Goal: Participate in discussion: Engage in conversation with other users on a specific topic

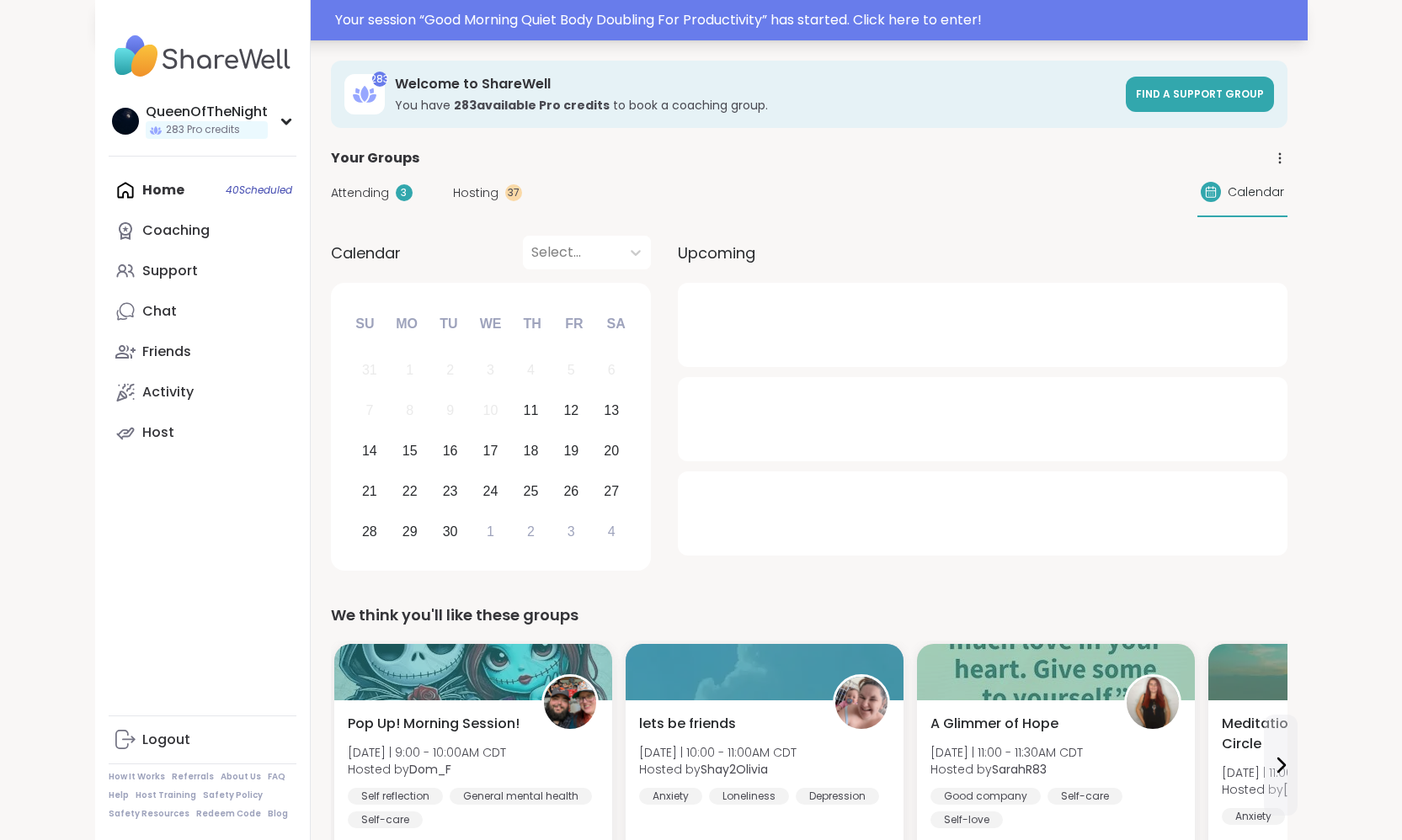
click at [759, 20] on div "Your session “ Good Morning Quiet Body Doubling For Productivity ” has started.…" at bounding box center [816, 19] width 962 height 20
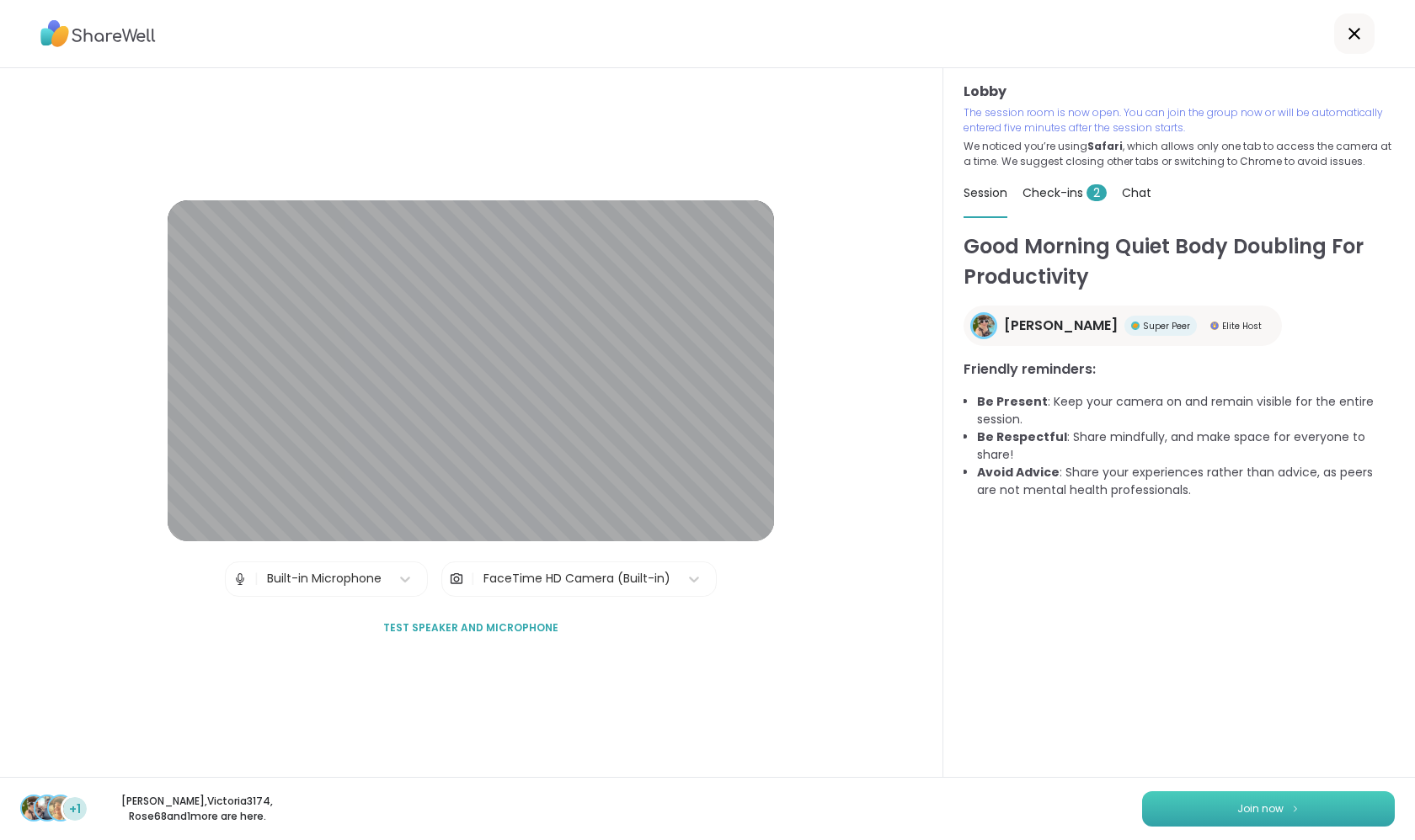
click at [1273, 808] on span "Join now" at bounding box center [1260, 809] width 46 height 15
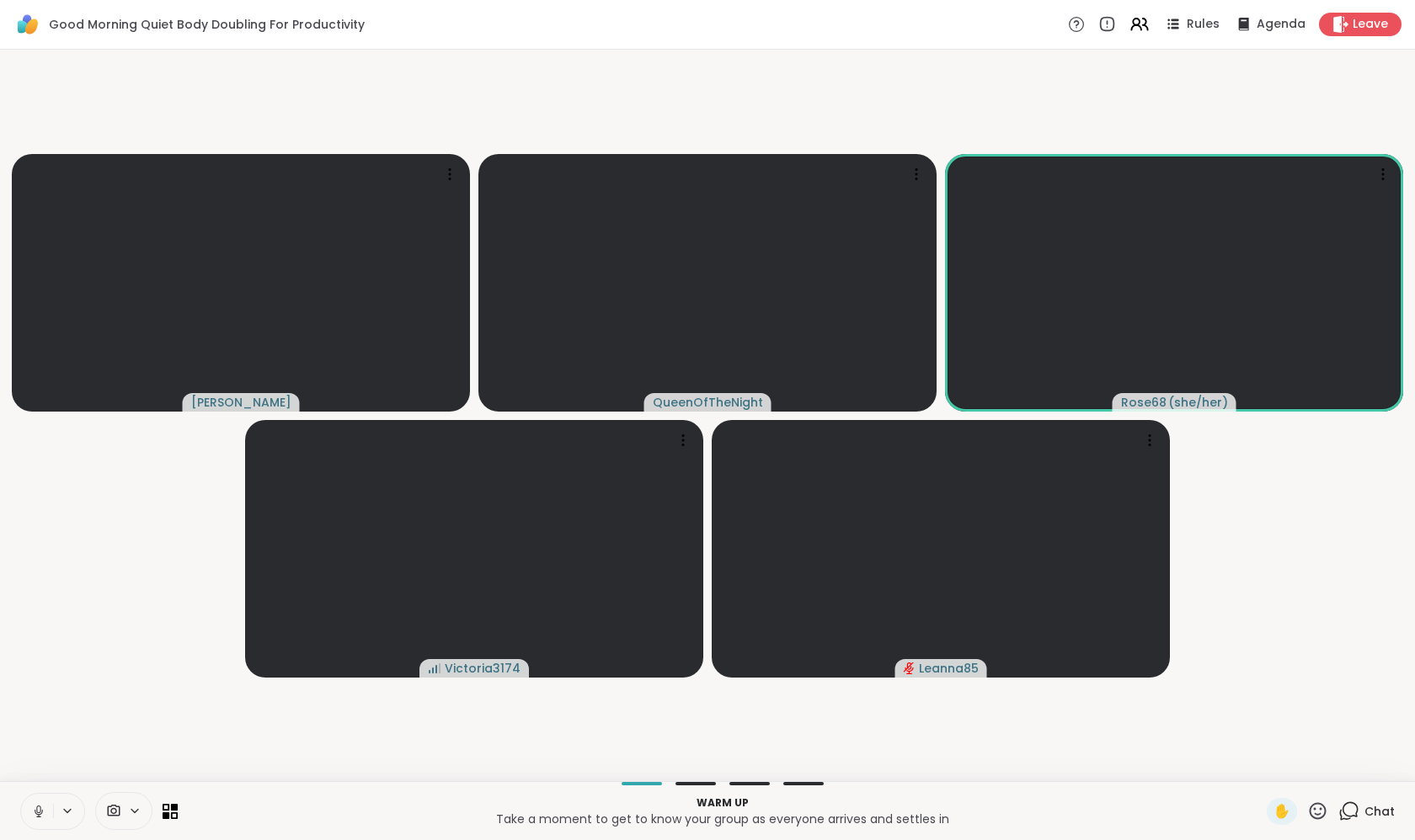
click at [32, 802] on button at bounding box center [37, 812] width 32 height 35
click at [75, 680] on video-player-container "[PERSON_NAME] QueenOfTheNight Rose68 ( she/her ) Victoria3174 Leanna85" at bounding box center [707, 416] width 1395 height 718
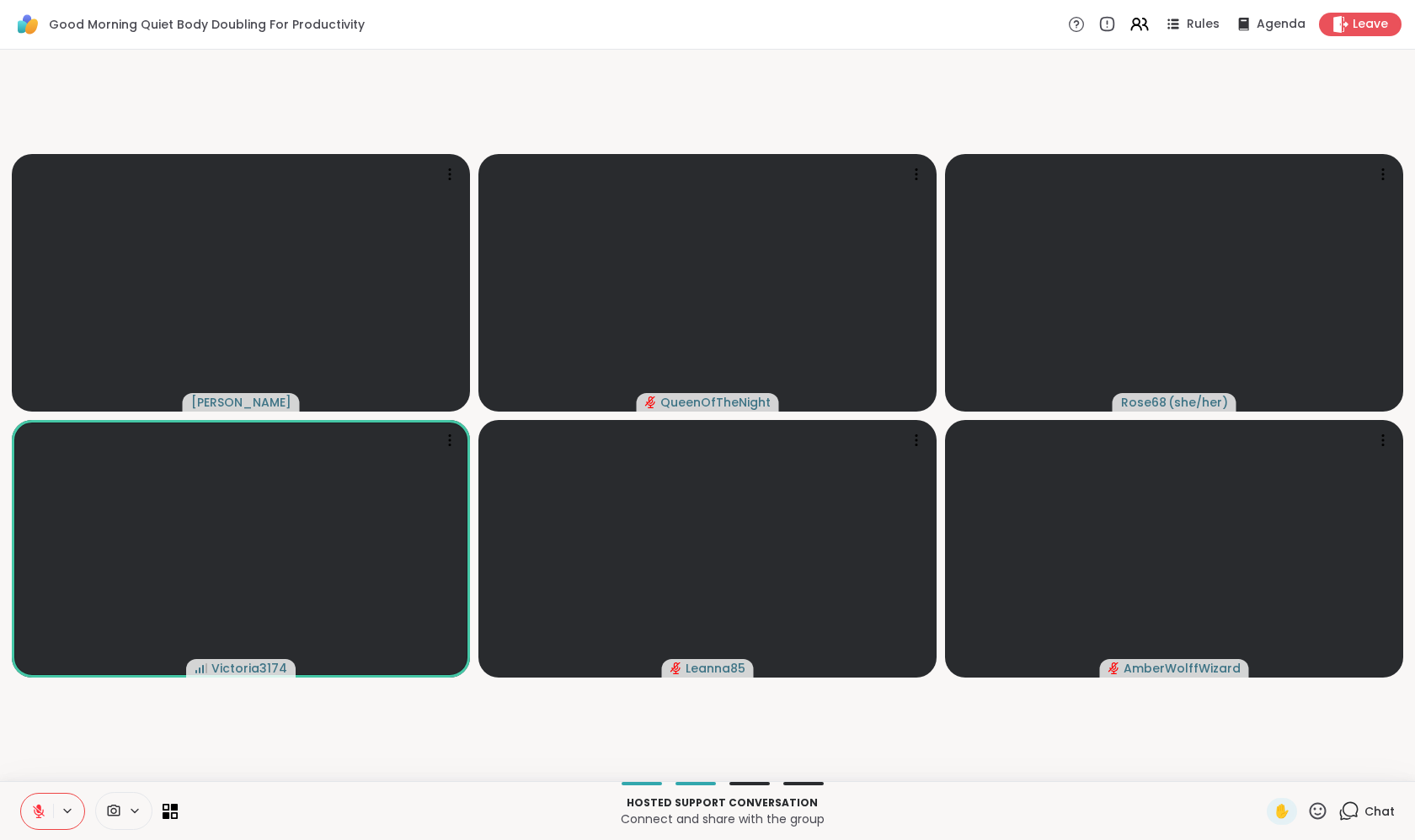
click at [1348, 813] on icon at bounding box center [1349, 812] width 21 height 21
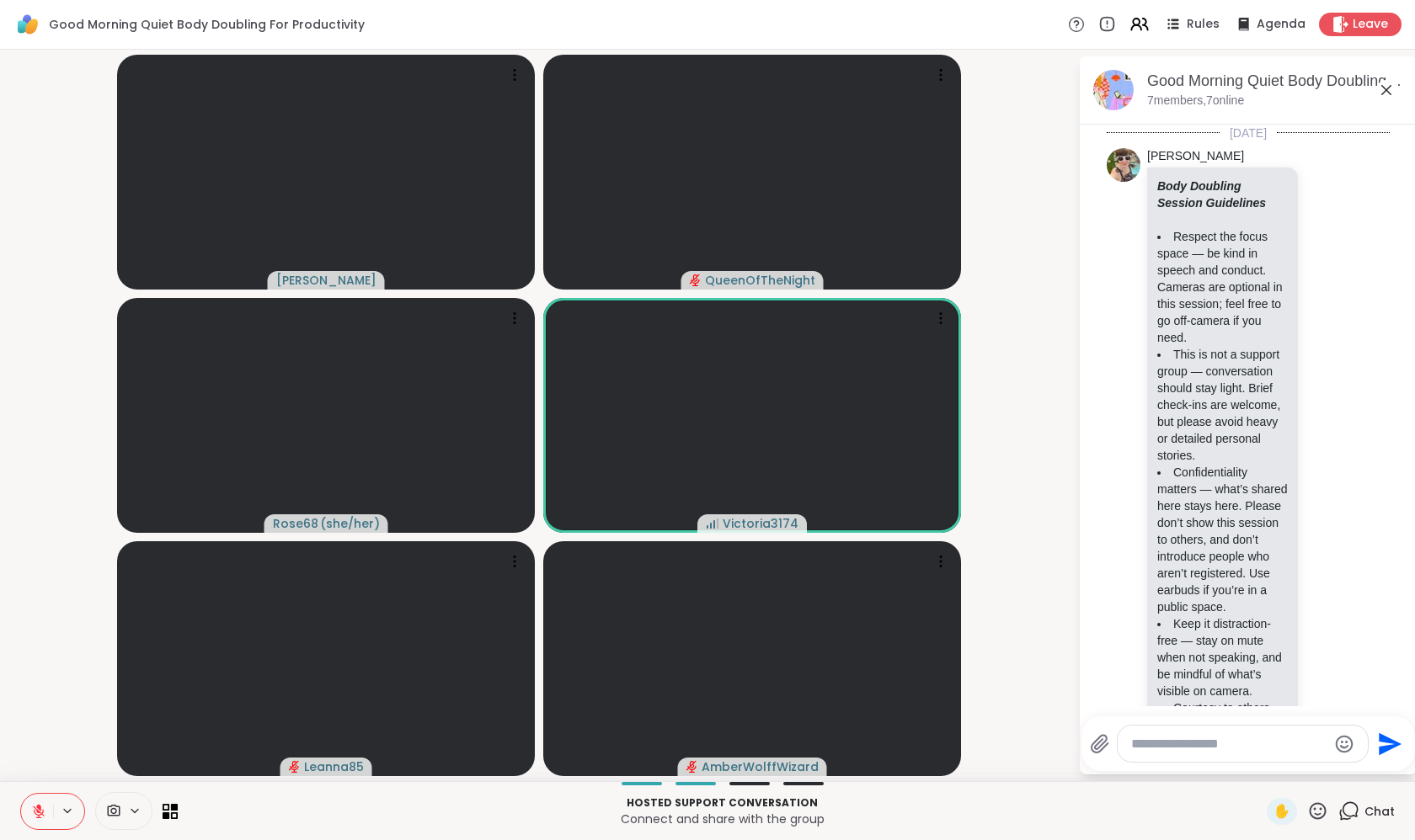
scroll to position [238, 0]
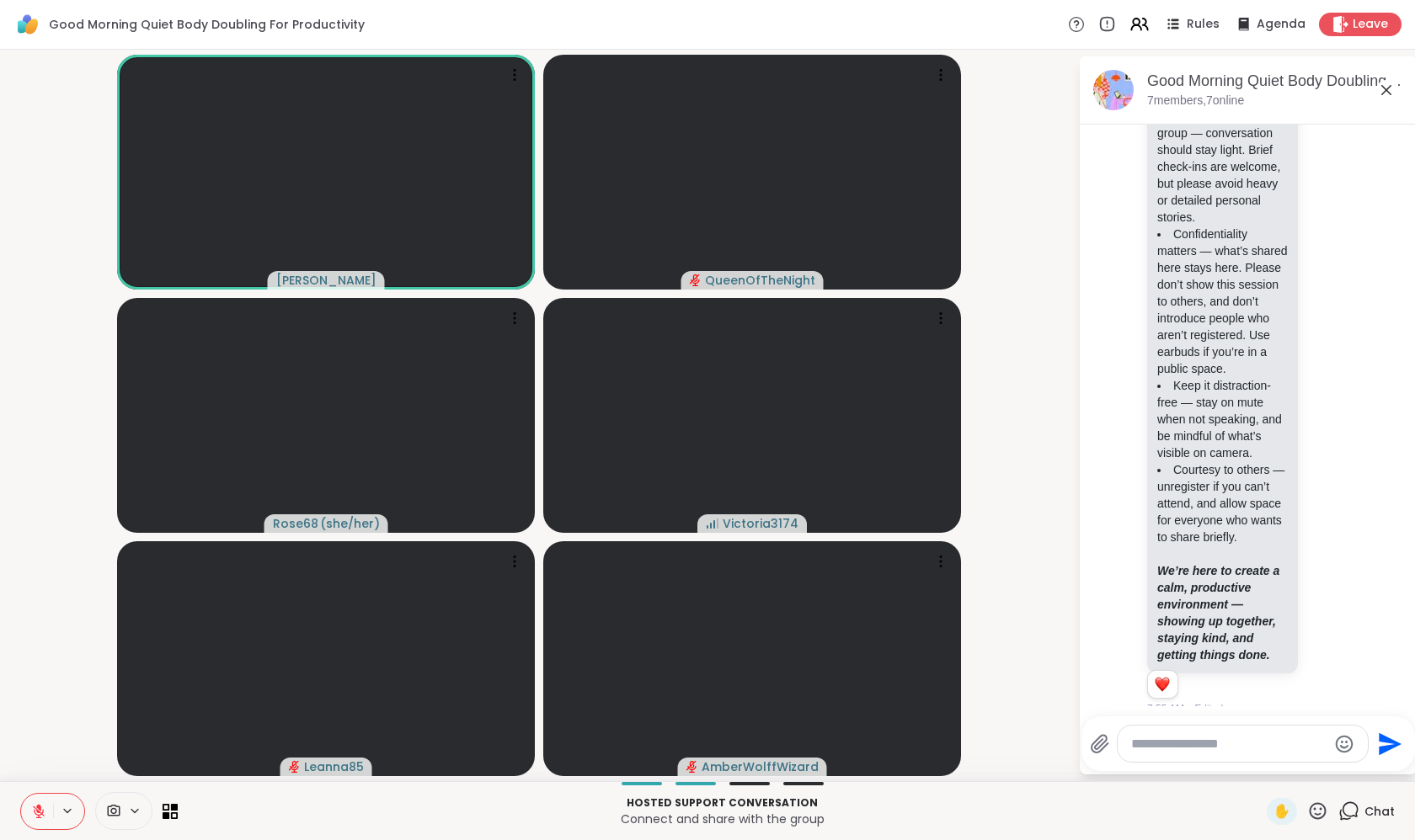
click at [1243, 758] on div at bounding box center [1243, 744] width 250 height 36
click at [1237, 749] on textarea "Type your message" at bounding box center [1229, 744] width 196 height 17
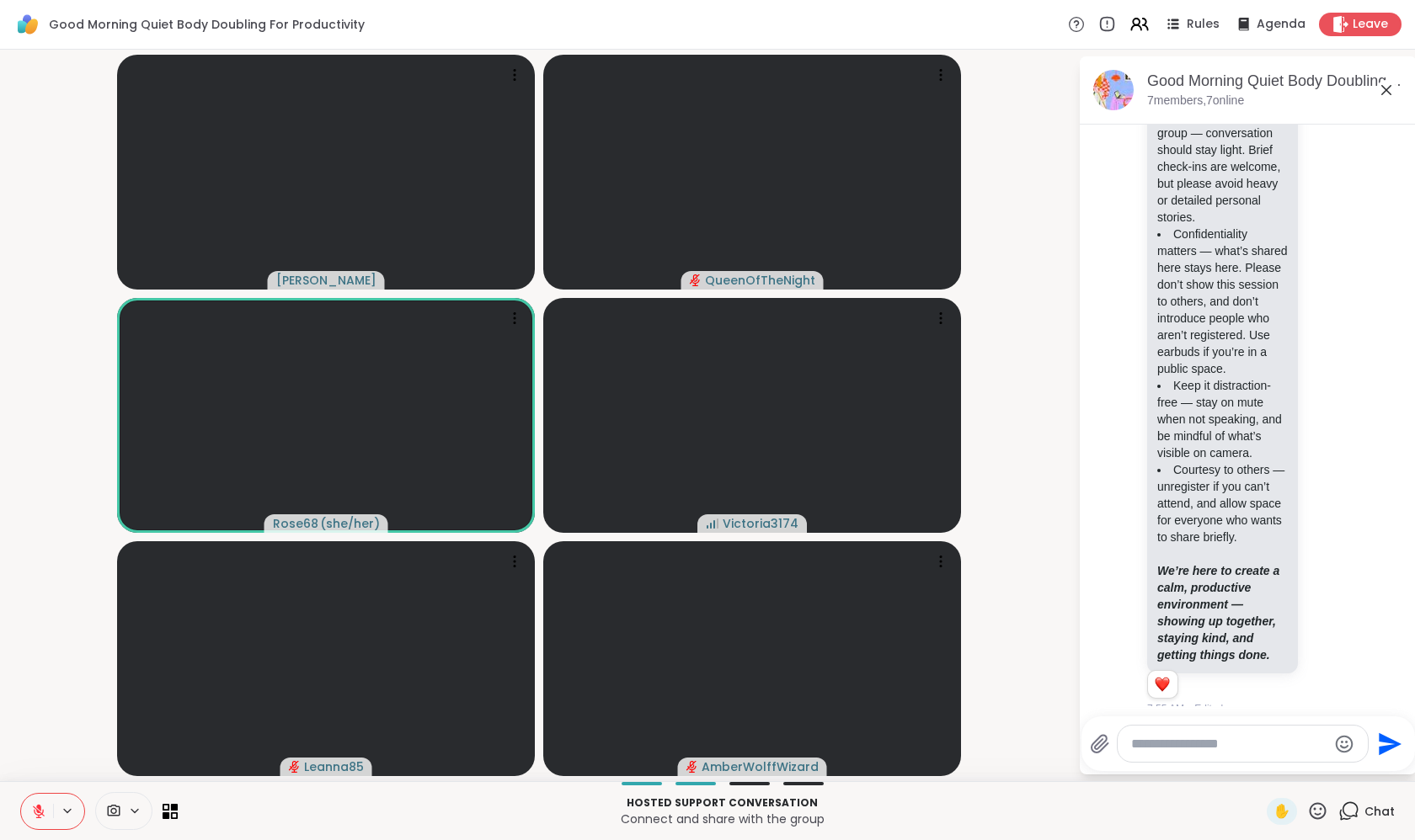
click at [1230, 746] on textarea "Type your message" at bounding box center [1229, 744] width 196 height 17
type textarea "*"
type textarea "***"
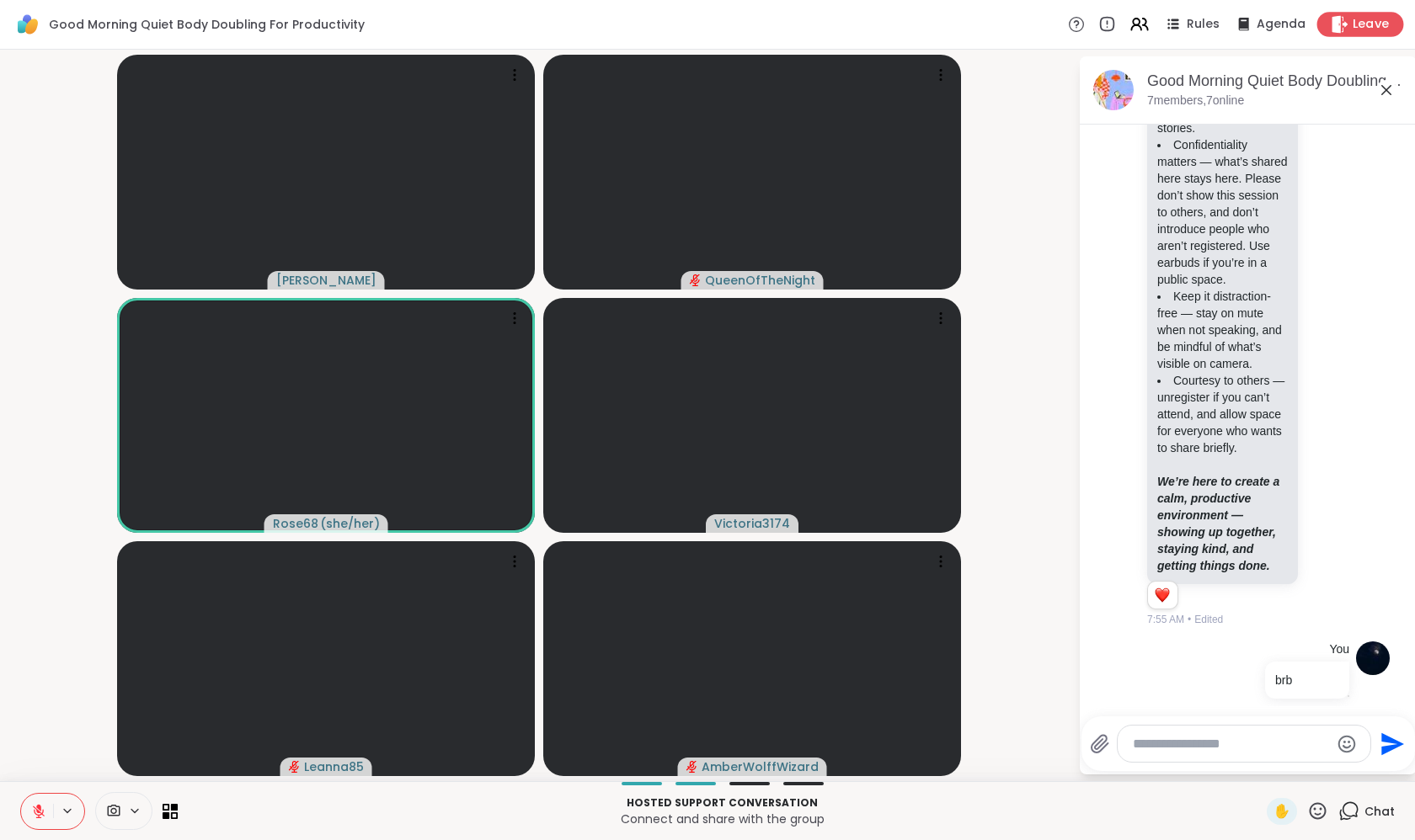
click at [1349, 26] on icon at bounding box center [1340, 24] width 18 height 18
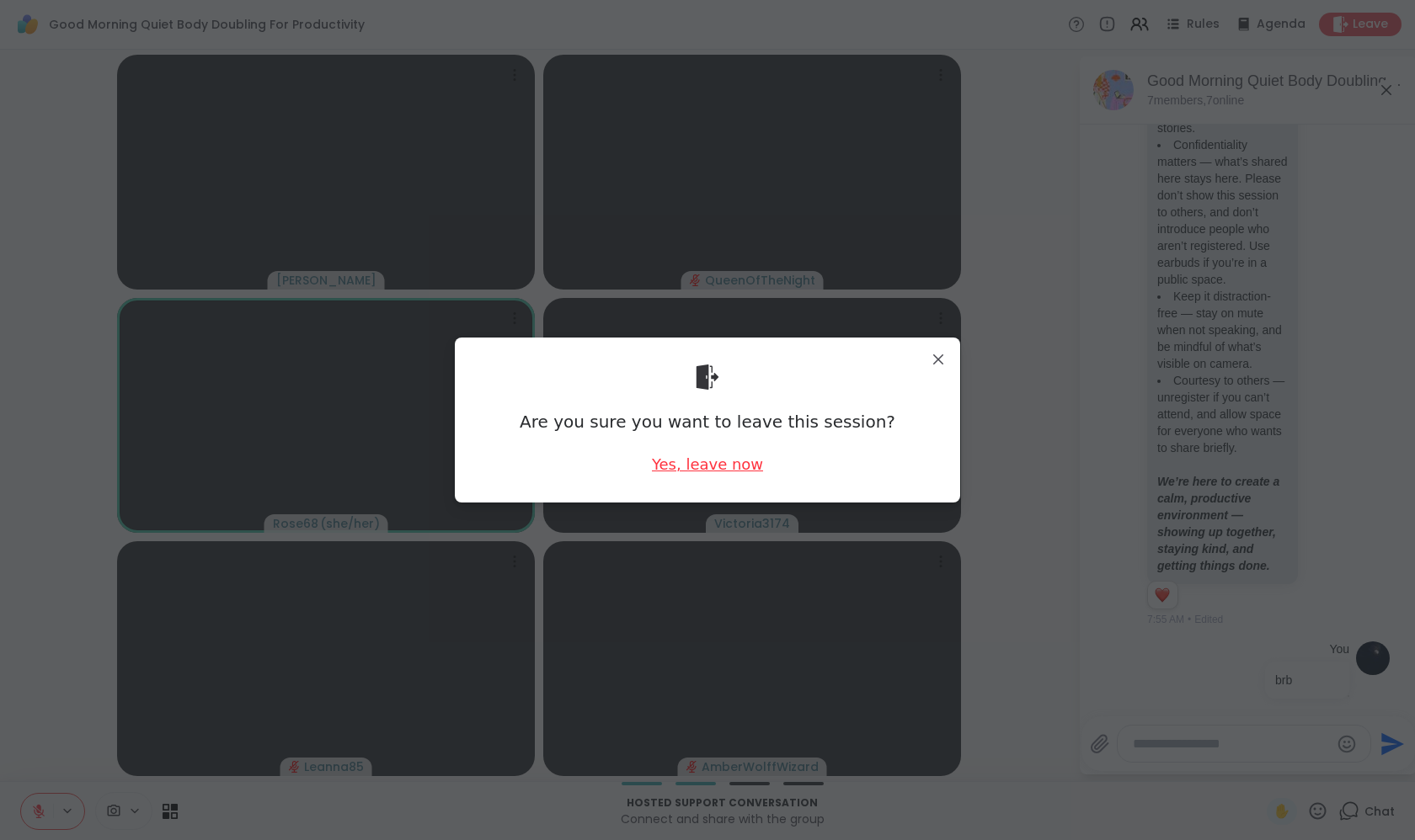
click at [709, 464] on div "Yes, leave now" at bounding box center [708, 464] width 111 height 21
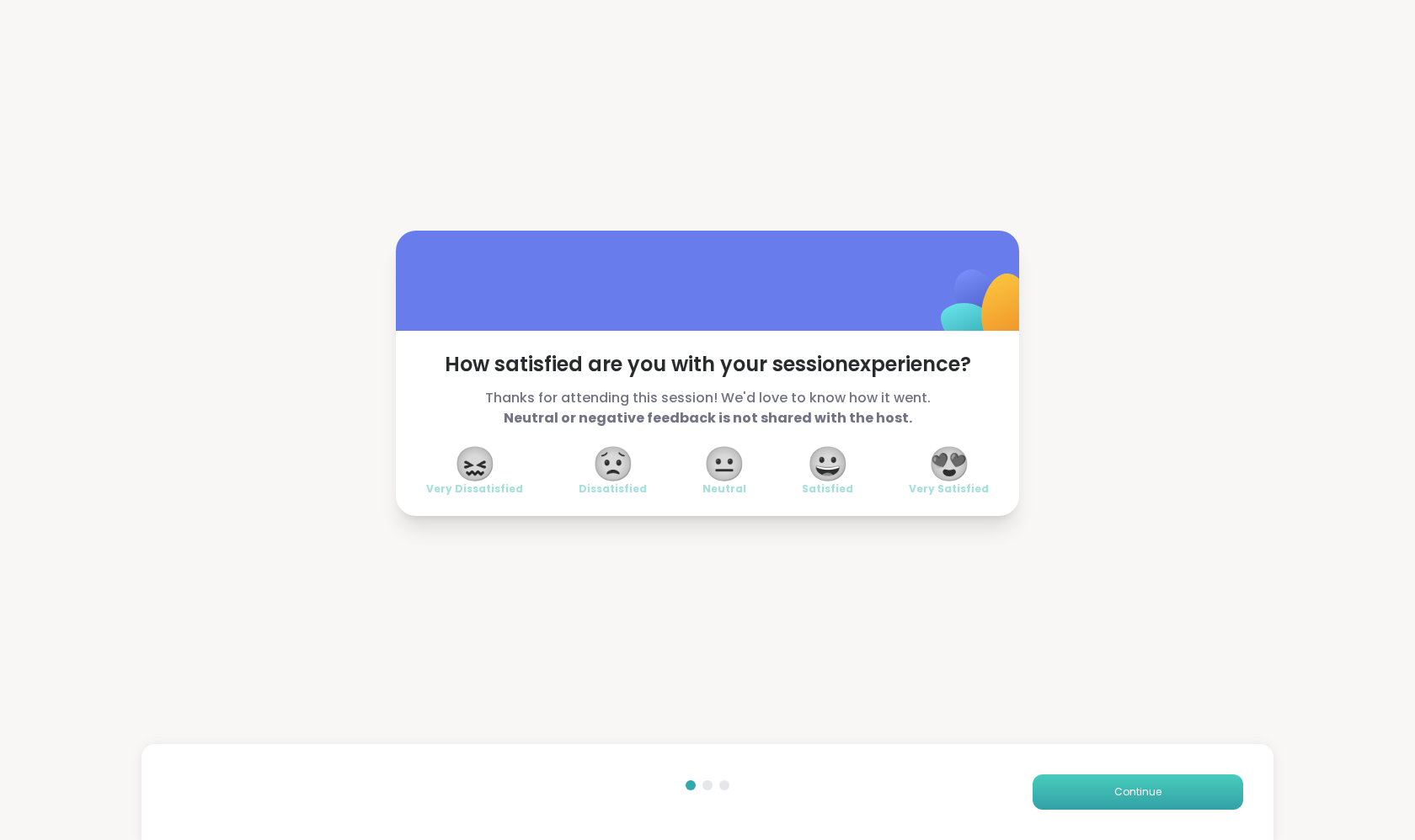
click at [1119, 799] on span "Continue" at bounding box center [1137, 791] width 47 height 15
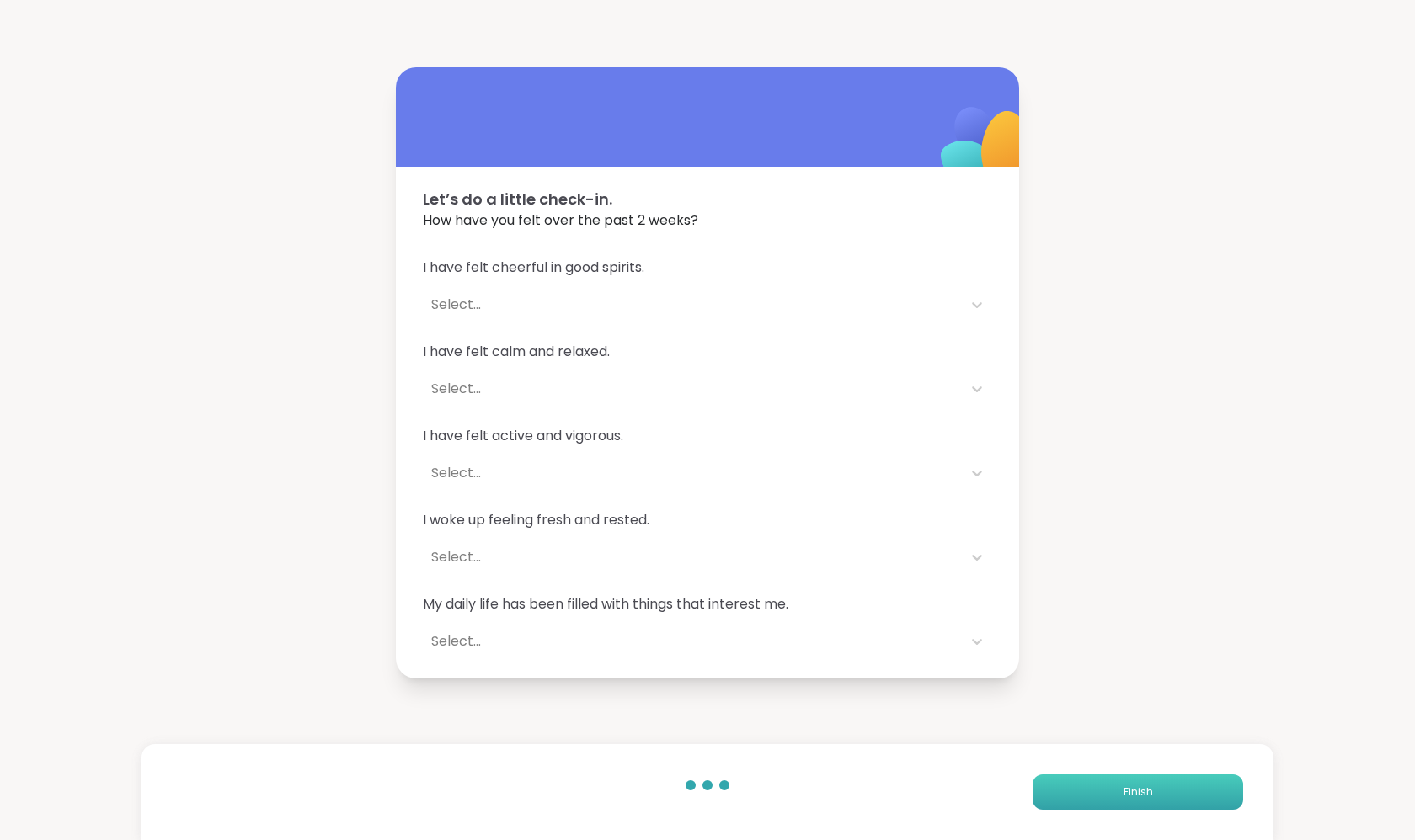
click at [1119, 799] on button "Finish" at bounding box center [1137, 792] width 210 height 35
